Goal: Task Accomplishment & Management: Complete application form

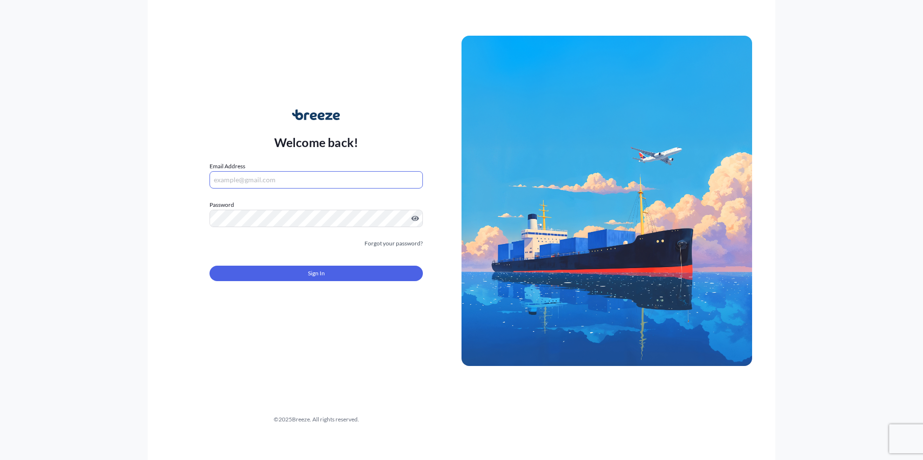
click at [249, 180] on input "Email Address" at bounding box center [315, 179] width 213 height 17
type input "[PERSON_NAME][EMAIL_ADDRESS][DOMAIN_NAME]"
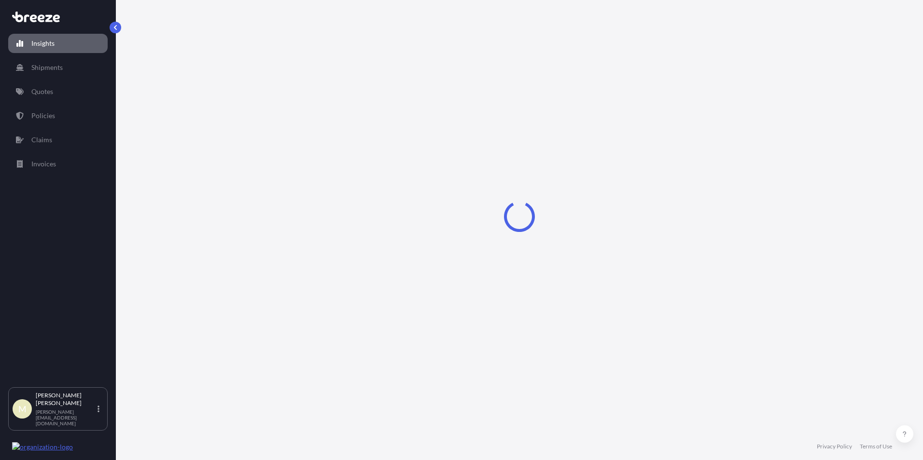
select select "2025"
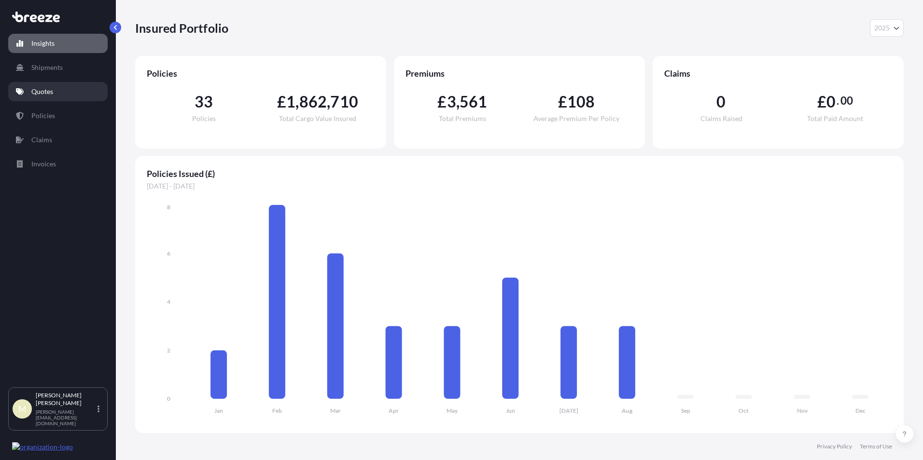
click at [56, 91] on link "Quotes" at bounding box center [57, 91] width 99 height 19
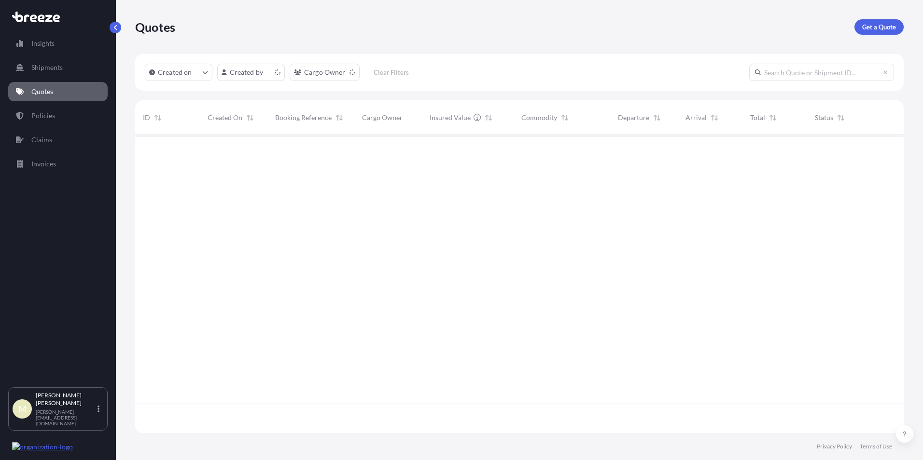
scroll to position [296, 761]
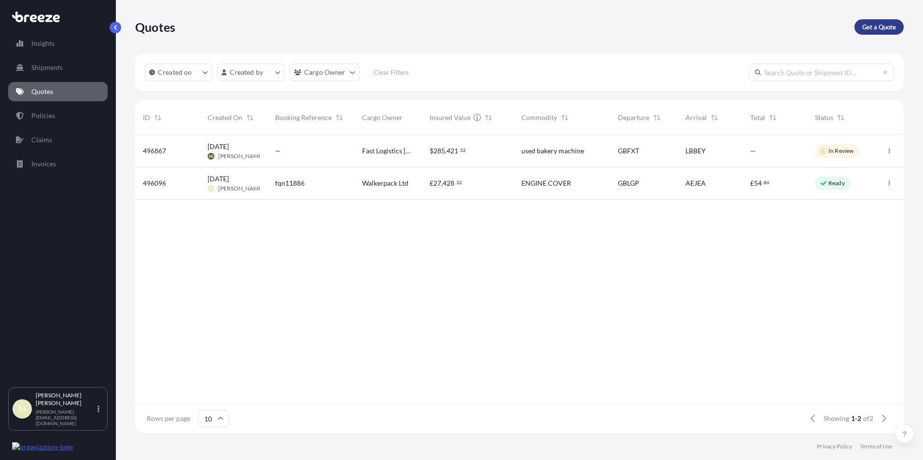
click at [878, 27] on p "Get a Quote" at bounding box center [879, 27] width 34 height 10
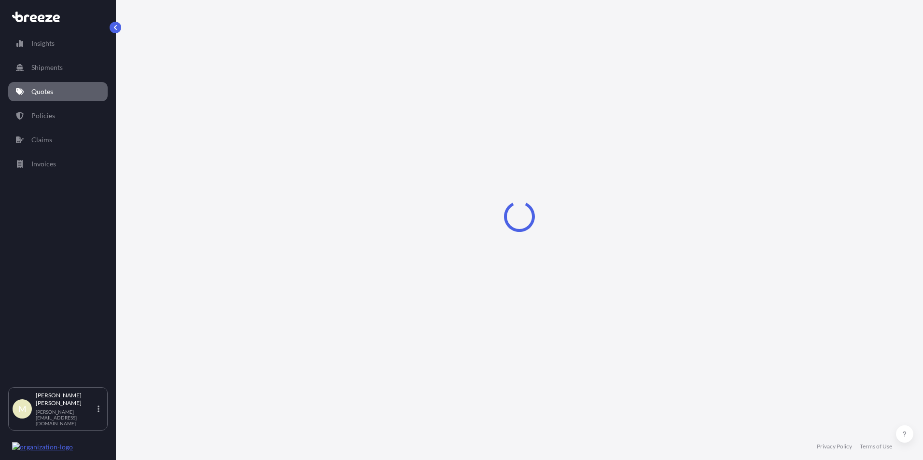
select select "Road"
select select "Sea"
select select "1"
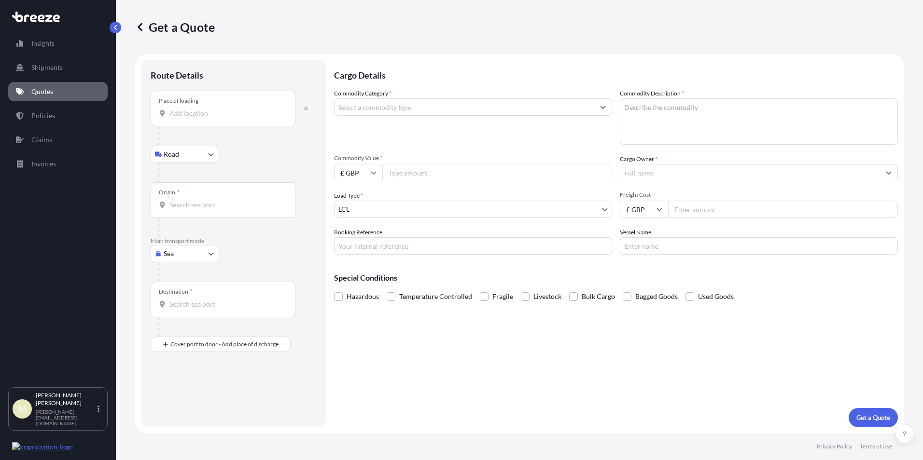
click at [197, 115] on input "Place of loading" at bounding box center [226, 114] width 114 height 10
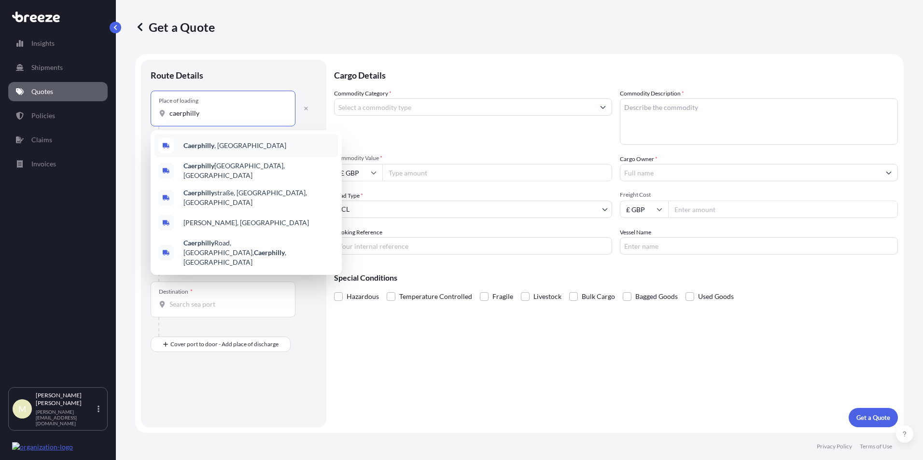
click at [230, 149] on div "Caerphilly , [GEOGRAPHIC_DATA]" at bounding box center [245, 145] width 183 height 23
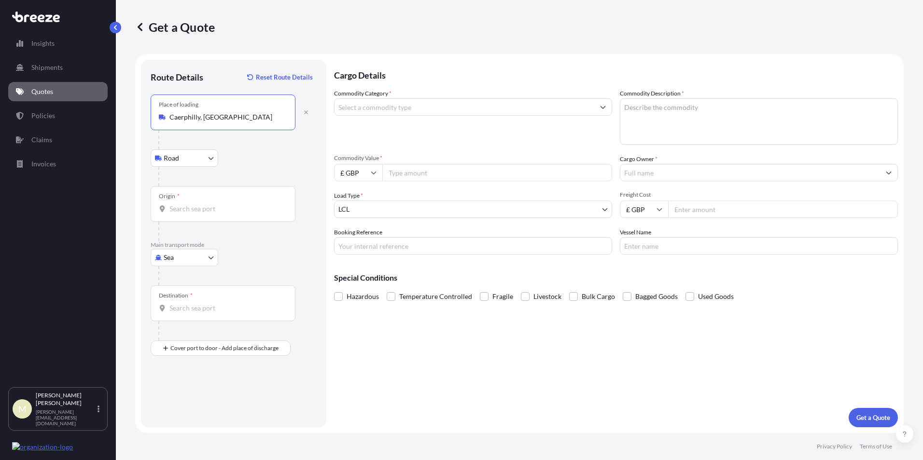
type input "Caerphilly, [GEOGRAPHIC_DATA]"
click at [200, 208] on input "Origin *" at bounding box center [226, 209] width 114 height 10
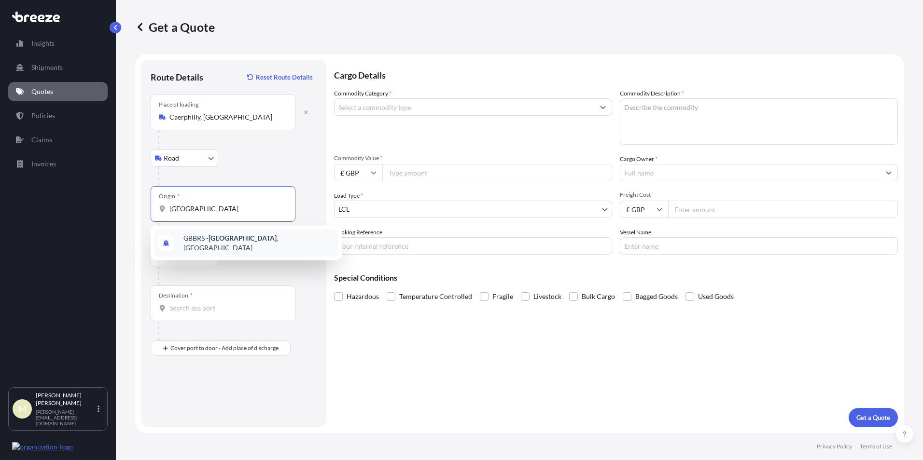
click at [240, 239] on span "GBBRS - [GEOGRAPHIC_DATA] , [GEOGRAPHIC_DATA]" at bounding box center [258, 243] width 151 height 19
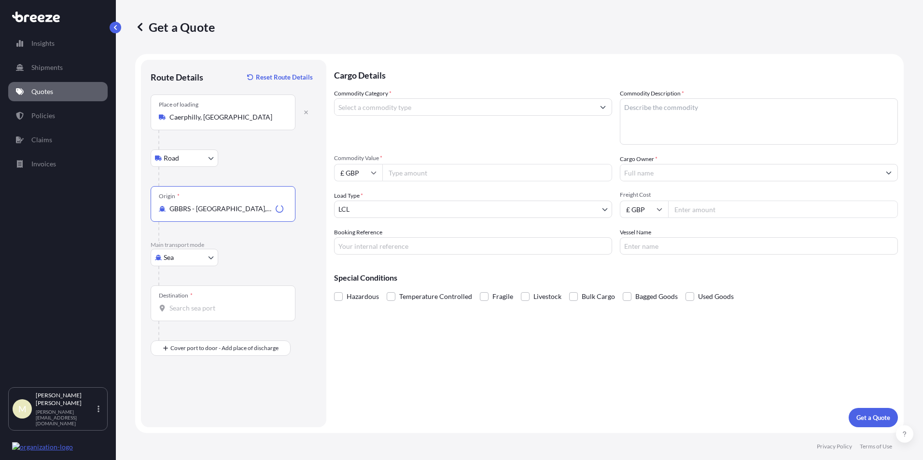
type input "GBBRS - [GEOGRAPHIC_DATA], [GEOGRAPHIC_DATA]"
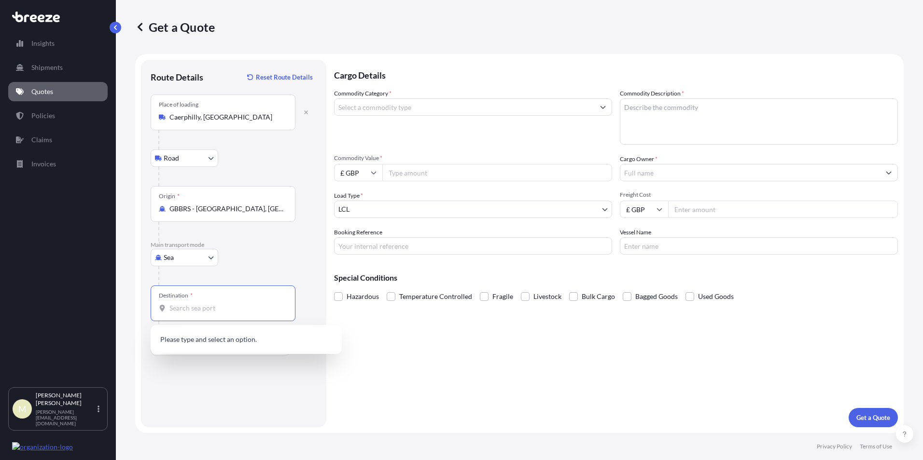
click at [205, 311] on input "Destination *" at bounding box center [226, 309] width 114 height 10
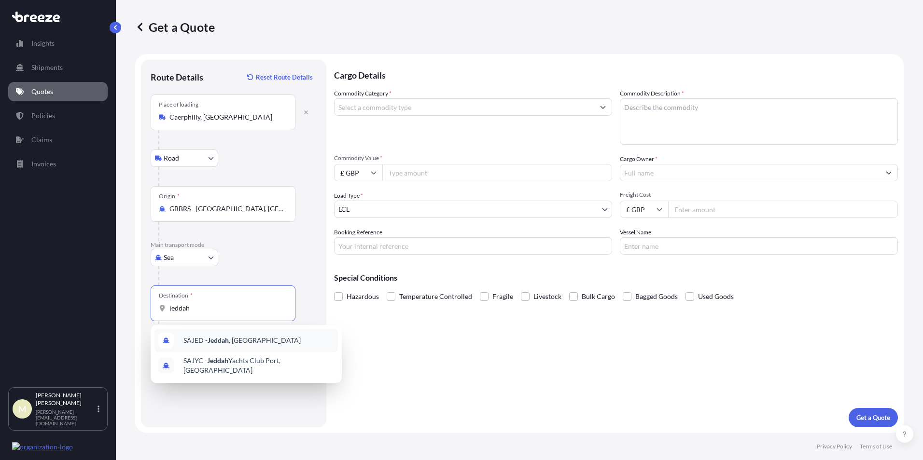
click at [237, 346] on div "SAJED - [GEOGRAPHIC_DATA] , [GEOGRAPHIC_DATA]" at bounding box center [245, 340] width 183 height 23
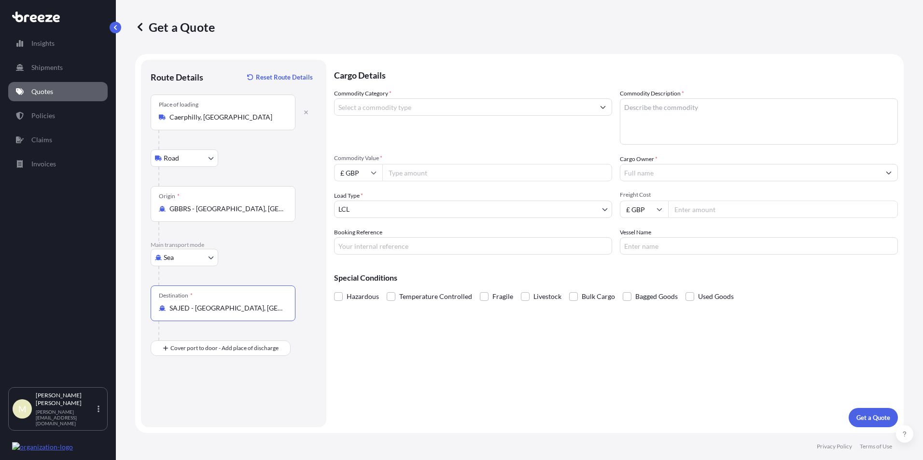
type input "SAJED - [GEOGRAPHIC_DATA], [GEOGRAPHIC_DATA]"
click at [403, 109] on input "Commodity Category *" at bounding box center [464, 106] width 260 height 17
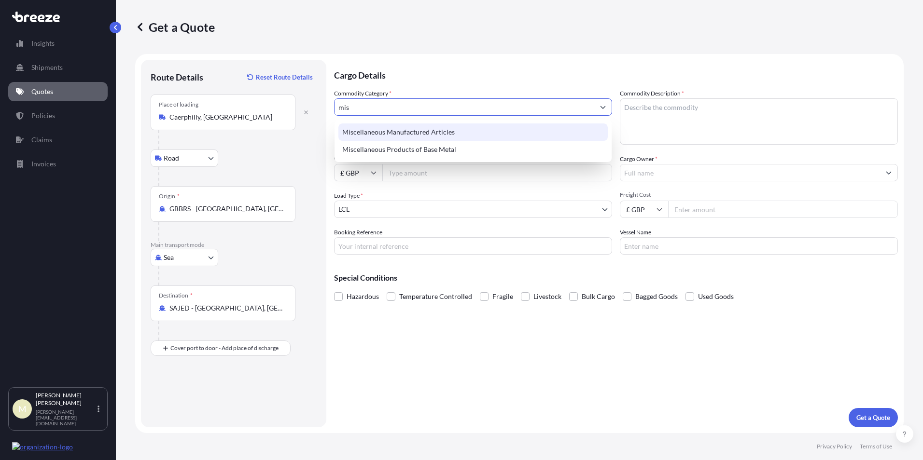
click at [425, 136] on div "Miscellaneous Manufactured Articles" at bounding box center [472, 132] width 269 height 17
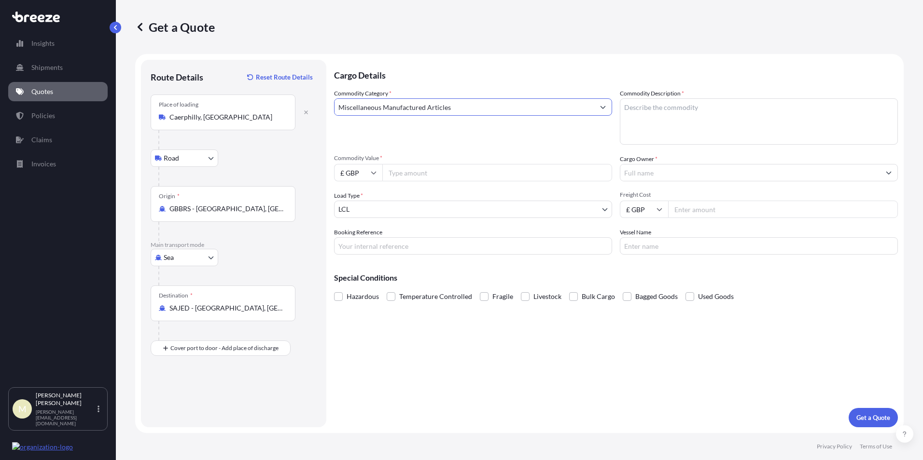
type input "Miscellaneous Manufactured Articles"
click at [689, 121] on textarea "Commodity Description *" at bounding box center [759, 121] width 278 height 46
type textarea "ventilator fans and accessories"
click at [427, 174] on input "Commodity Value *" at bounding box center [497, 172] width 230 height 17
type input "31217.56"
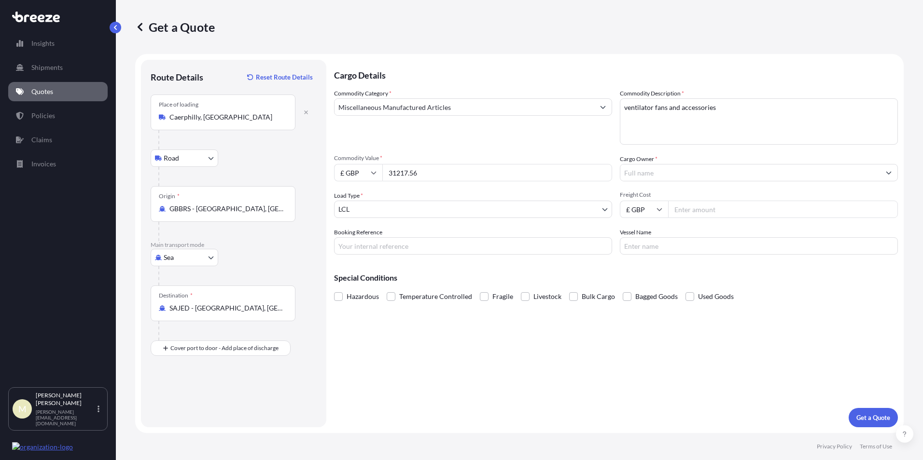
click at [437, 214] on body "Insights Shipments Quotes Policies Claims Invoices M [PERSON_NAME] [PERSON_NAME…" at bounding box center [461, 230] width 923 height 460
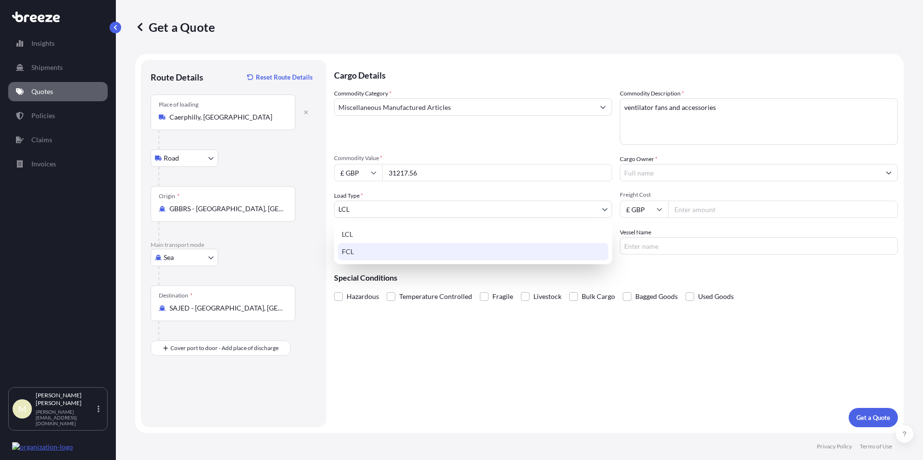
click at [369, 251] on div "FCL" at bounding box center [473, 251] width 270 height 17
select select "2"
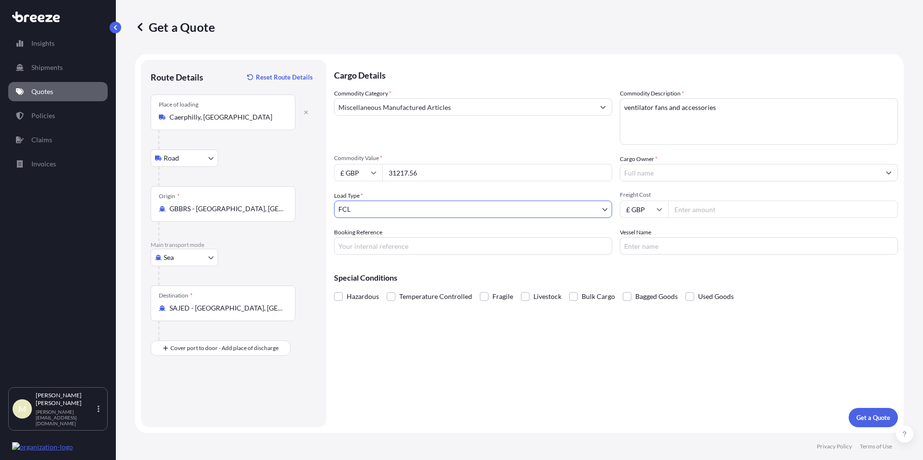
click at [402, 245] on input "Booking Reference" at bounding box center [473, 245] width 278 height 17
type input "f"
type input "FCB11335"
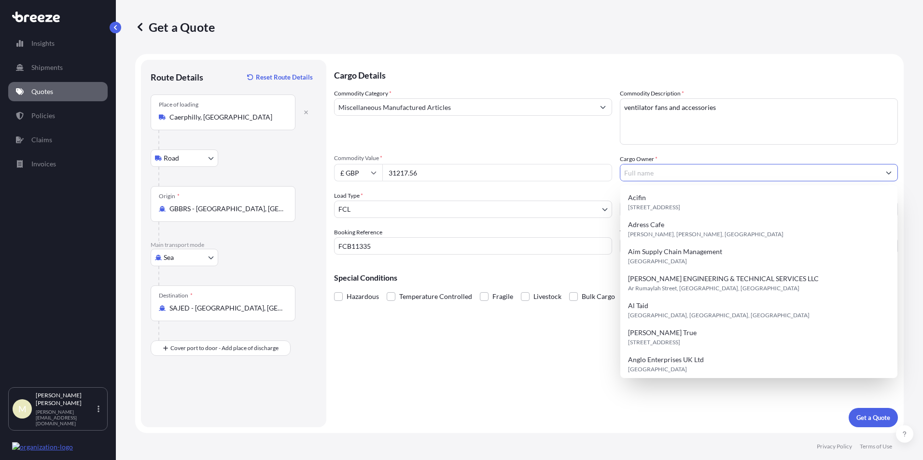
click at [666, 173] on input "Cargo Owner *" at bounding box center [750, 172] width 260 height 17
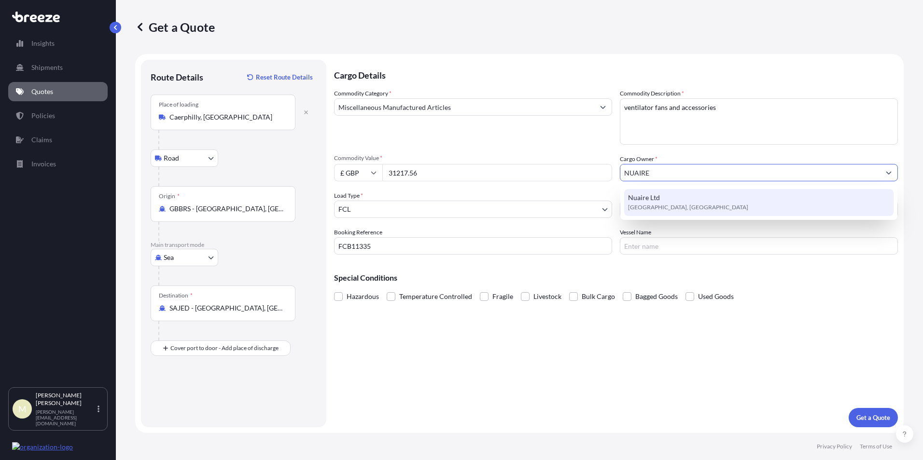
click at [677, 201] on div "Nuaire Ltd [GEOGRAPHIC_DATA], [GEOGRAPHIC_DATA]" at bounding box center [758, 202] width 269 height 27
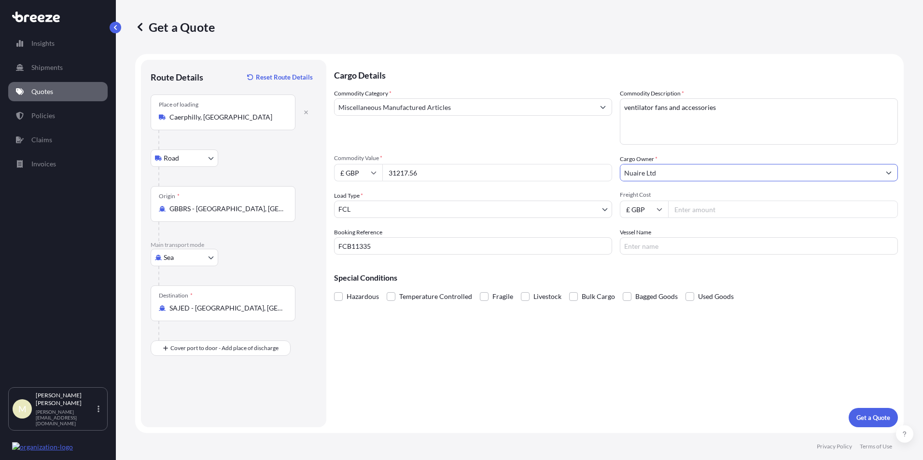
type input "Nuaire Ltd"
click at [662, 208] on icon at bounding box center [659, 209] width 5 height 3
click at [641, 274] on div "$ USD" at bounding box center [643, 276] width 41 height 18
type input "$ USD"
click at [706, 208] on input "Freight Cost" at bounding box center [783, 209] width 230 height 17
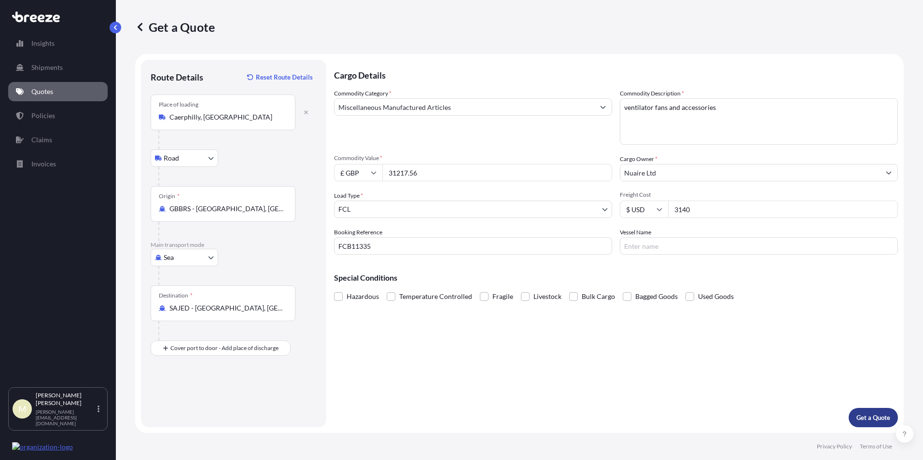
type input "3140"
click at [865, 415] on p "Get a Quote" at bounding box center [873, 418] width 34 height 10
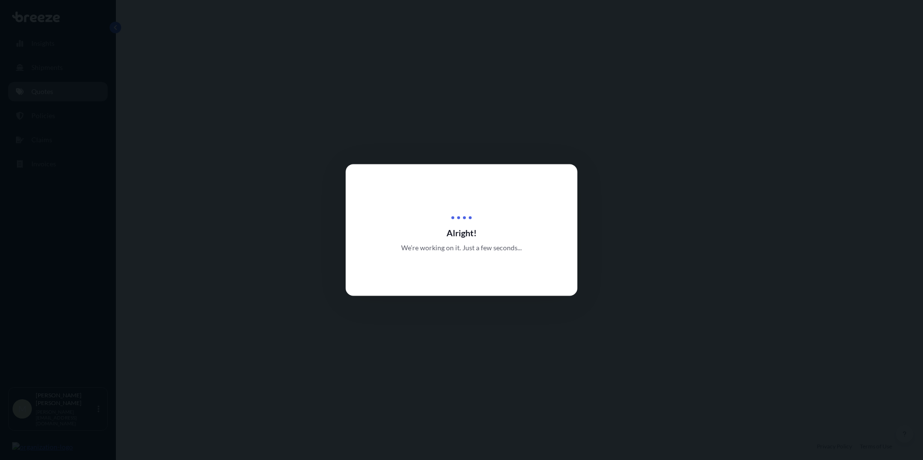
select select "Road"
select select "Sea"
select select "2"
